Goal: Find contact information: Find contact information

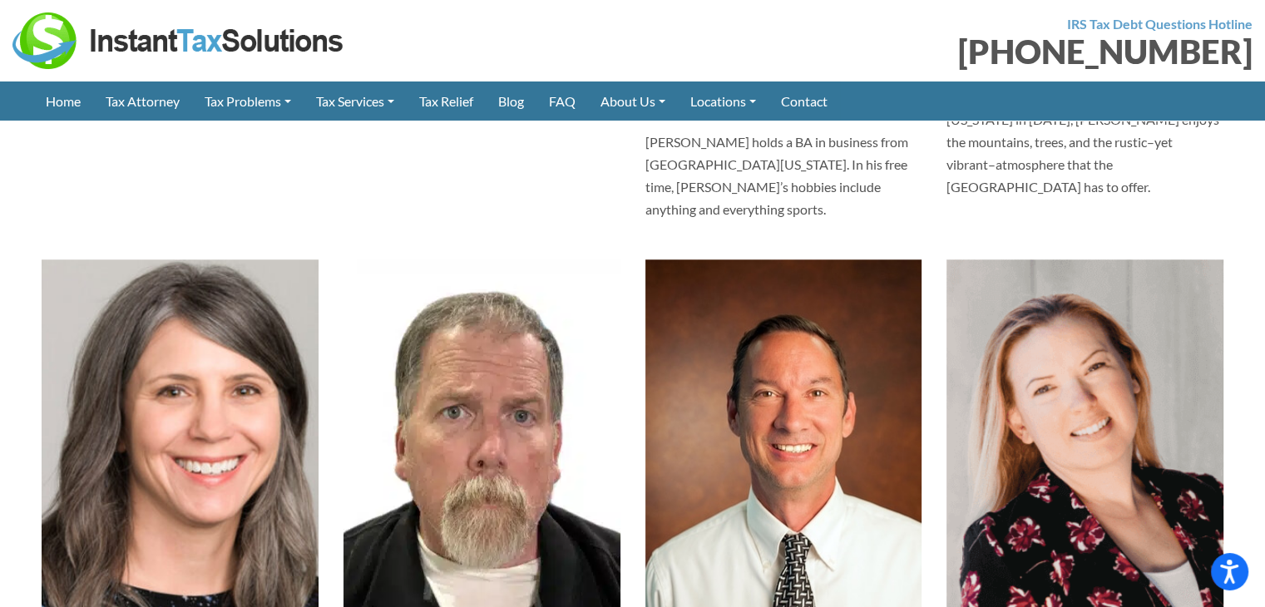
scroll to position [1414, 0]
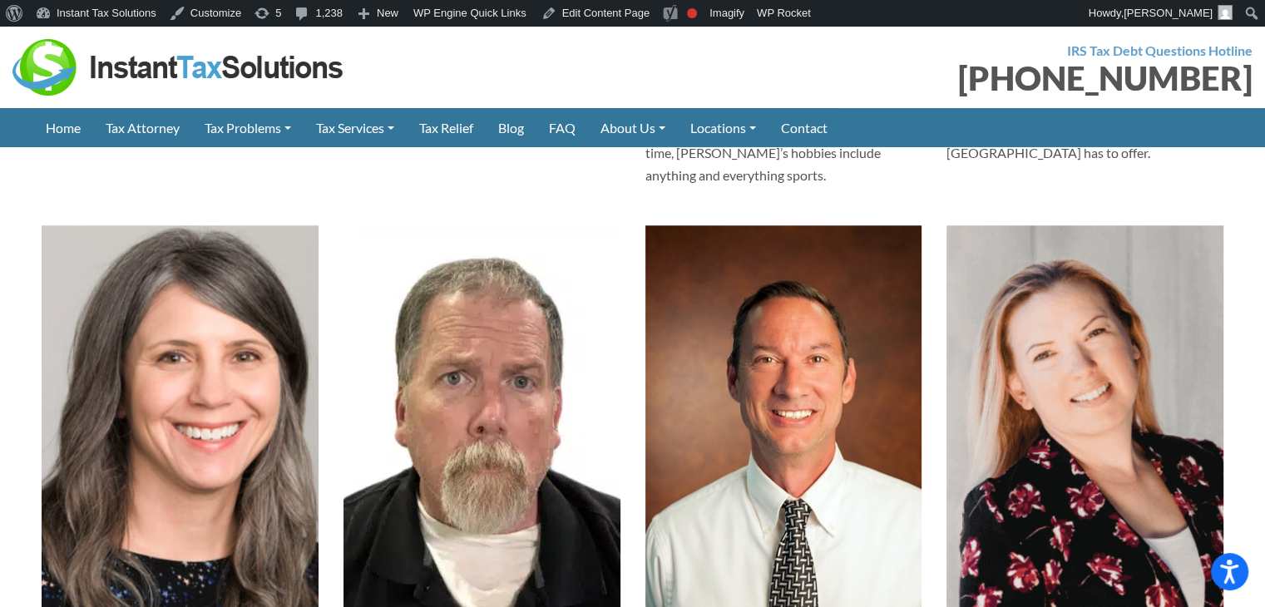
scroll to position [1391, 0]
click at [829, 82] on div "[PHONE_NUMBER]" at bounding box center [950, 78] width 608 height 33
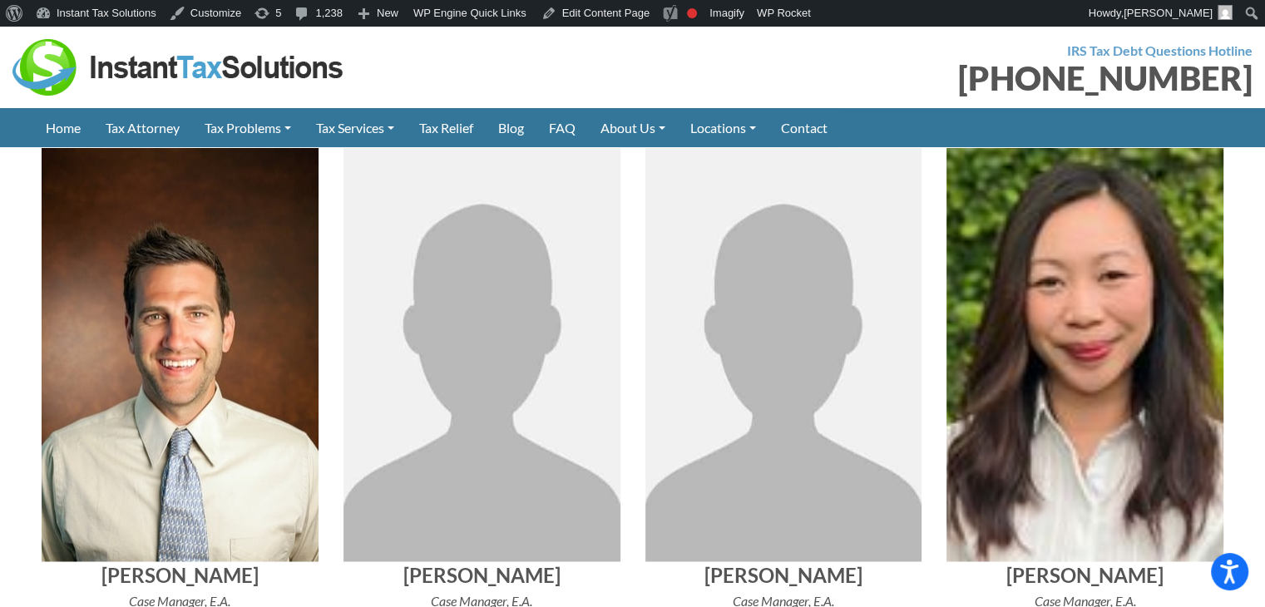
scroll to position [2556, 0]
